Goal: Task Accomplishment & Management: Use online tool/utility

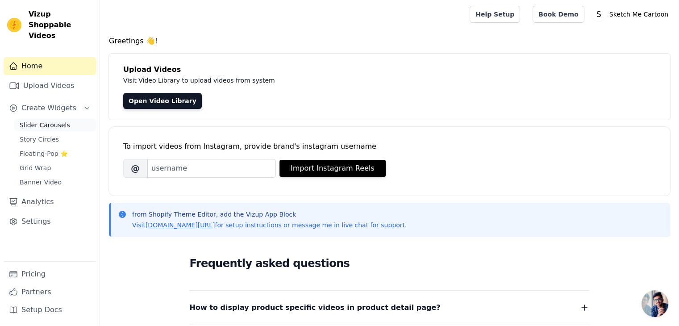
click at [56, 119] on link "Slider Carousels" at bounding box center [55, 125] width 82 height 13
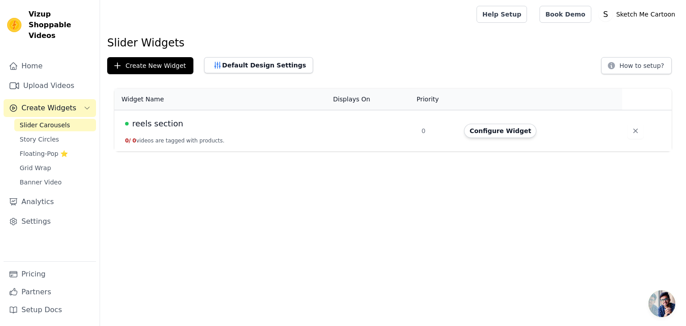
click at [161, 122] on span "reels section" at bounding box center [157, 123] width 51 height 13
